Goal: Task Accomplishment & Management: Manage account settings

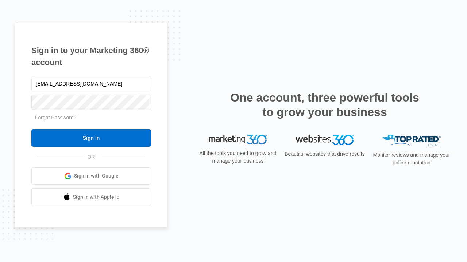
type input "dankie614@gmail.com"
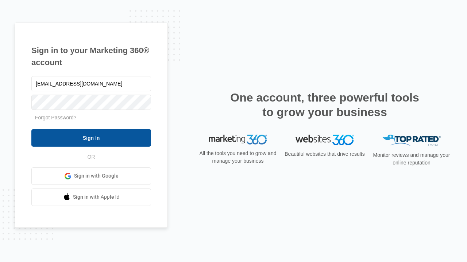
click at [91, 138] on input "Sign In" at bounding box center [91, 137] width 120 height 17
